Goal: Transaction & Acquisition: Purchase product/service

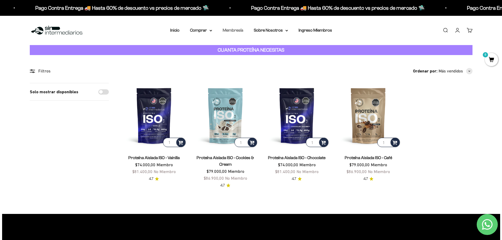
click at [232, 31] on link "Membresía" at bounding box center [233, 30] width 21 height 4
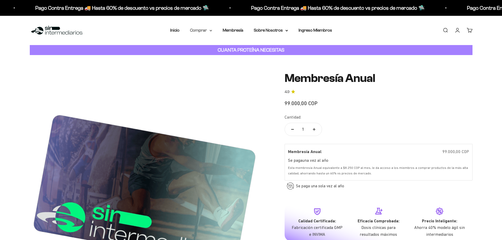
click at [199, 30] on summary "Comprar" at bounding box center [201, 30] width 22 height 7
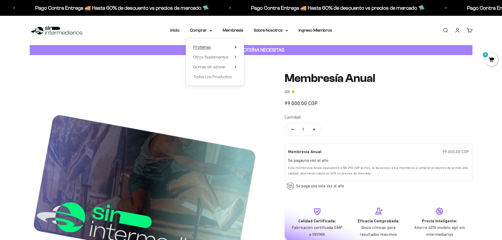
click at [201, 46] on span "Proteínas" at bounding box center [202, 47] width 18 height 4
click at [254, 66] on span "Iso" at bounding box center [253, 67] width 5 height 4
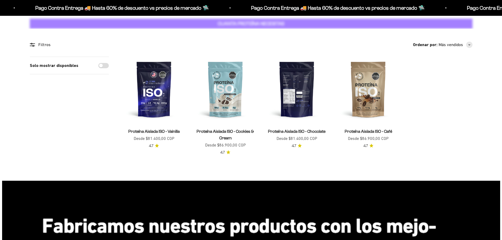
scroll to position [26, 0]
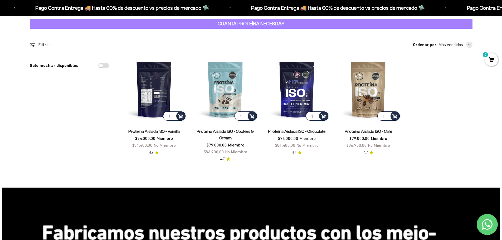
click at [157, 89] on img at bounding box center [154, 89] width 65 height 65
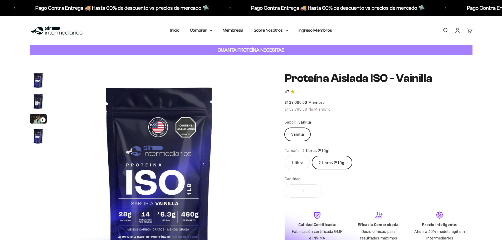
scroll to position [0, 619]
click at [300, 165] on label "1 libra" at bounding box center [297, 162] width 25 height 13
click at [285, 156] on input "1 libra" at bounding box center [284, 156] width 0 height 0
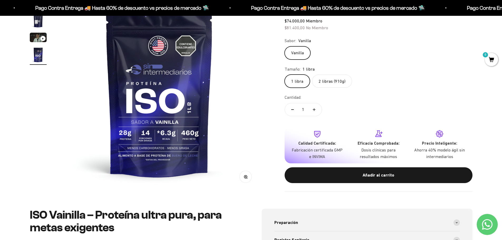
scroll to position [79, 0]
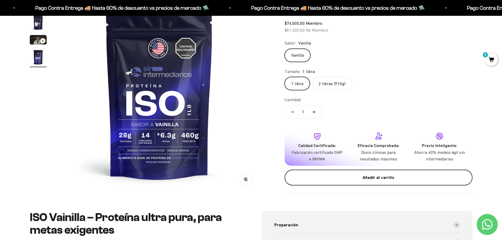
click at [331, 176] on div "Añadir al carrito" at bounding box center [378, 177] width 167 height 7
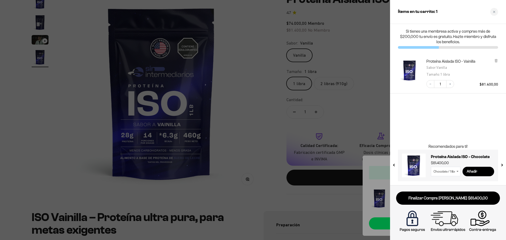
click at [454, 173] on select "Chocolate / 1 libra (460g) Chocolate / 2 libras (910g)" at bounding box center [446, 171] width 30 height 9
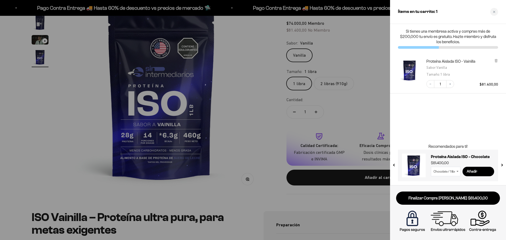
drag, startPoint x: 258, startPoint y: 68, endPoint x: 239, endPoint y: 59, distance: 21.1
click at [258, 68] on div at bounding box center [253, 120] width 506 height 240
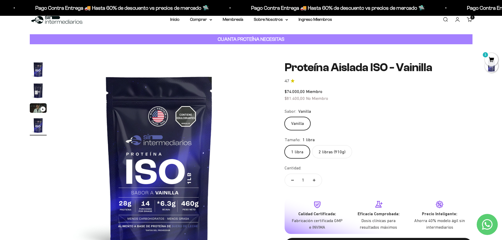
scroll to position [0, 0]
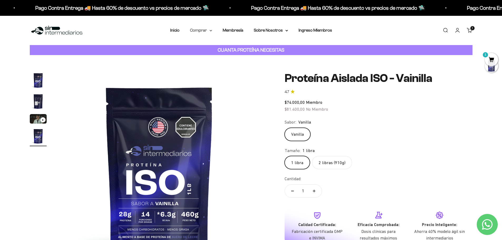
click at [203, 32] on summary "Comprar" at bounding box center [201, 30] width 22 height 7
click at [204, 56] on span "Otros Suplementos" at bounding box center [210, 57] width 35 height 4
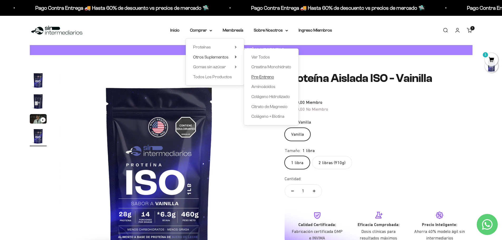
click at [264, 78] on span "Pre-Entreno" at bounding box center [262, 77] width 23 height 4
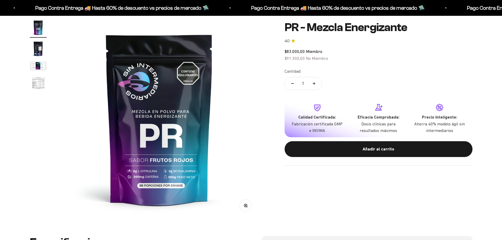
scroll to position [53, 0]
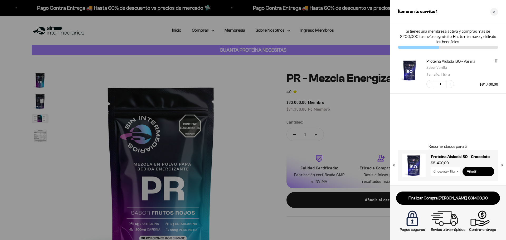
scroll to position [0, 0]
click at [450, 200] on link "Finalizar Compra [PERSON_NAME] $81.400,00" at bounding box center [448, 198] width 104 height 13
